Goal: Task Accomplishment & Management: Complete application form

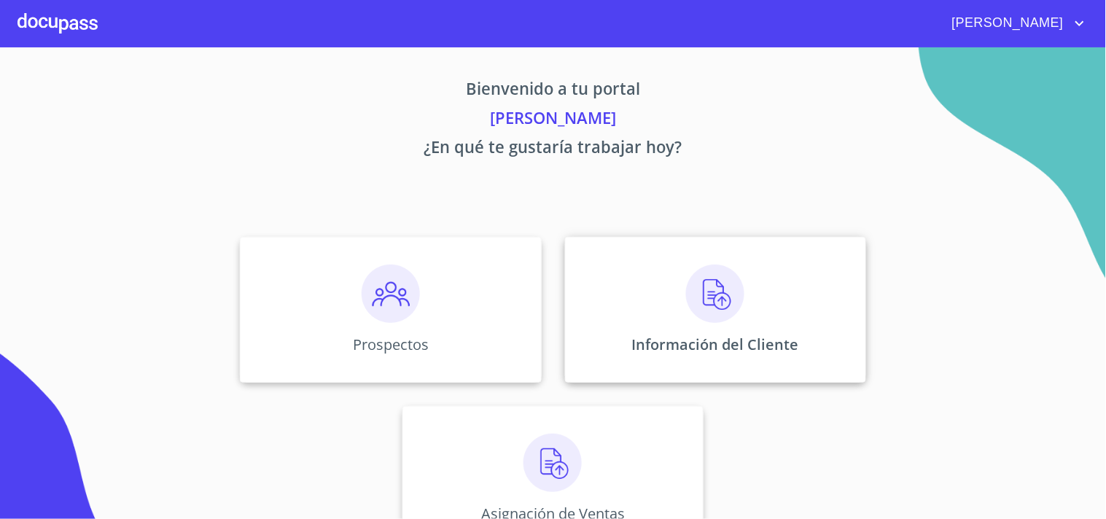
click at [703, 290] on img at bounding box center [715, 294] width 58 height 58
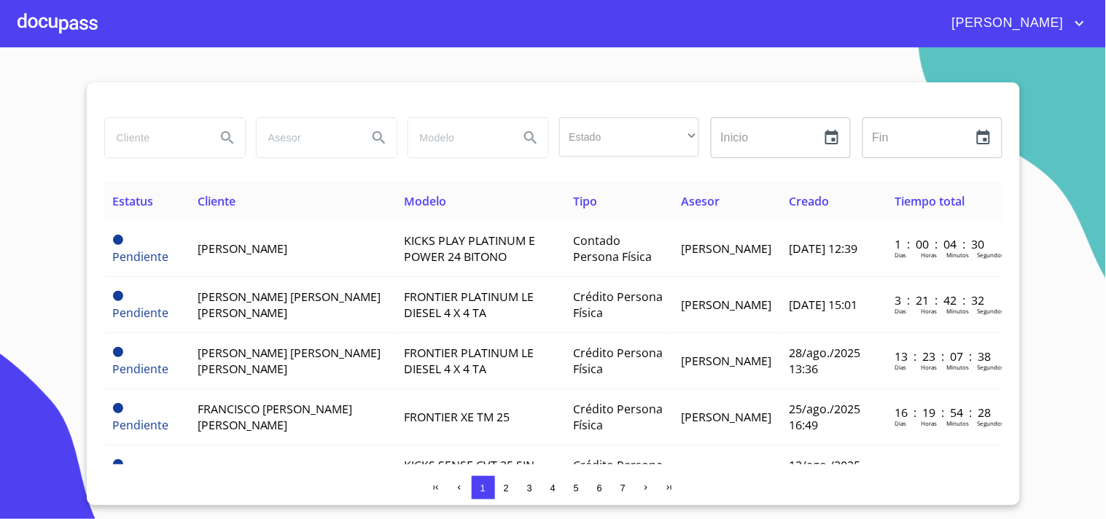
click at [179, 133] on input "search" at bounding box center [154, 137] width 99 height 39
type input "[PERSON_NAME]"
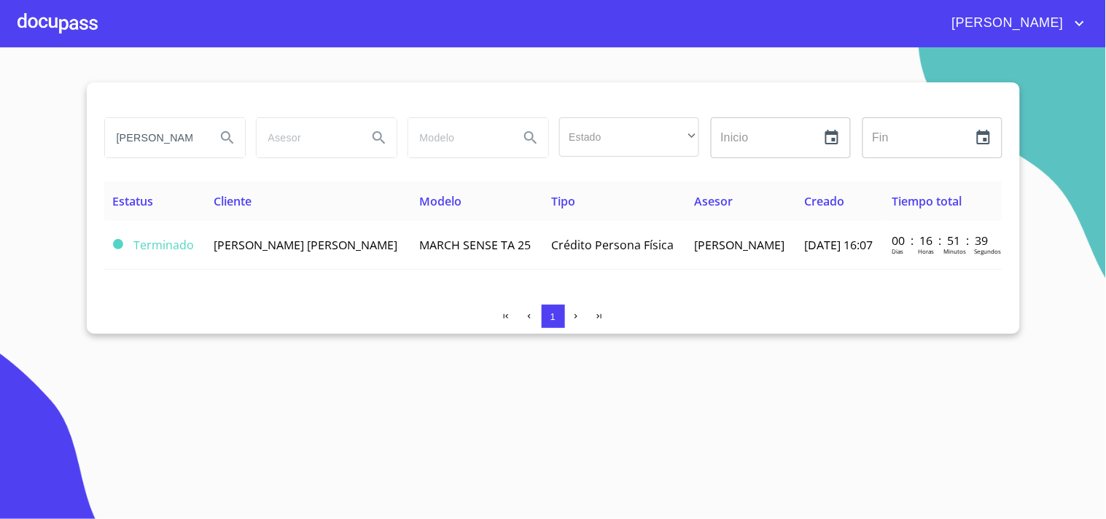
click at [257, 252] on span "[PERSON_NAME] [PERSON_NAME]" at bounding box center [306, 245] width 184 height 16
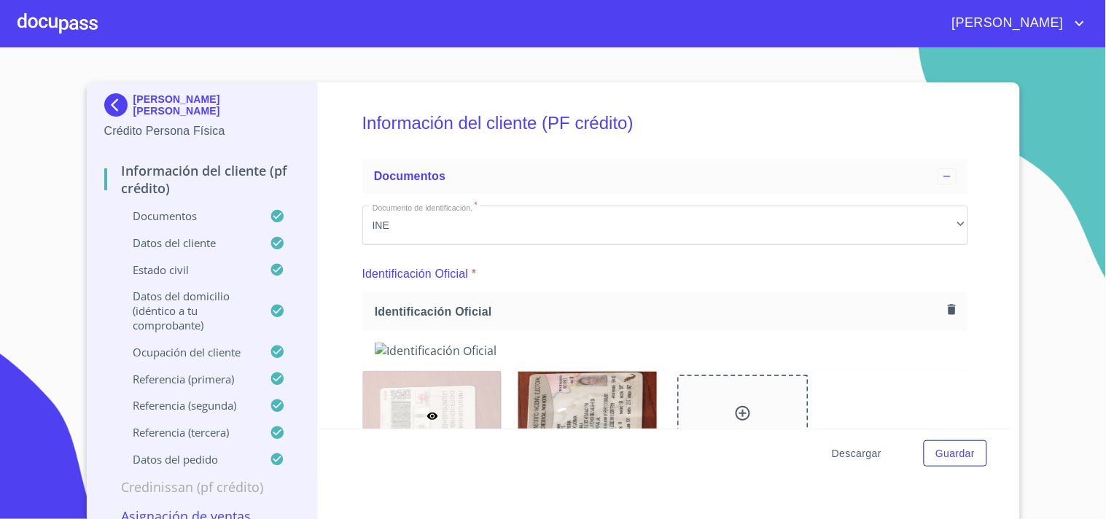
click at [849, 447] on span "Descargar" at bounding box center [857, 454] width 50 height 18
click at [1080, 20] on icon "account of current user" at bounding box center [1080, 24] width 18 height 18
click at [1061, 39] on li "Salir" at bounding box center [1065, 31] width 47 height 26
